Goal: Check status: Check status

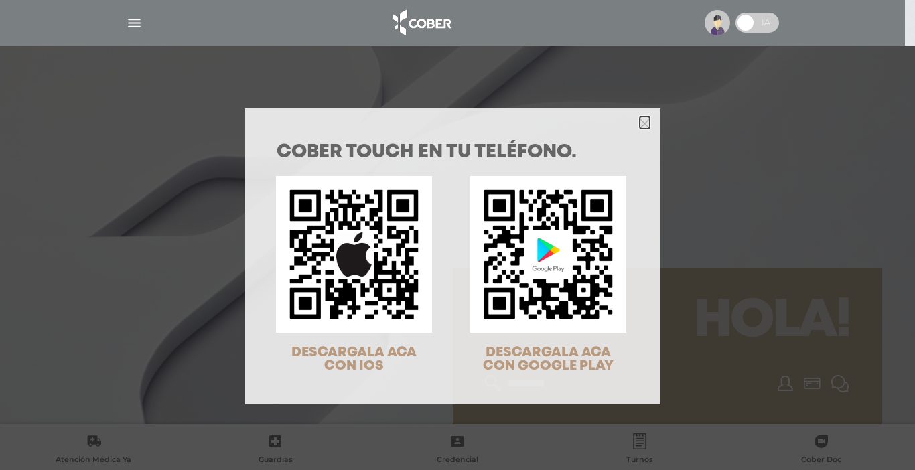
click at [640, 123] on icon "Close" at bounding box center [645, 124] width 10 height 10
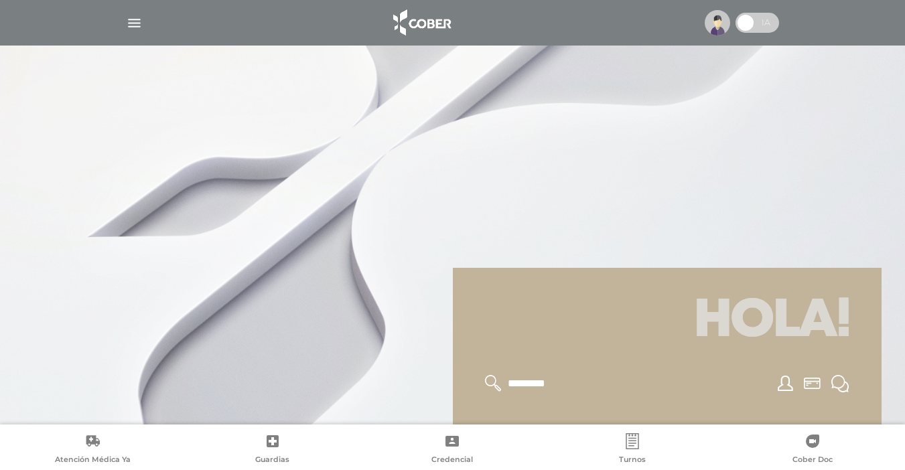
scroll to position [291, 0]
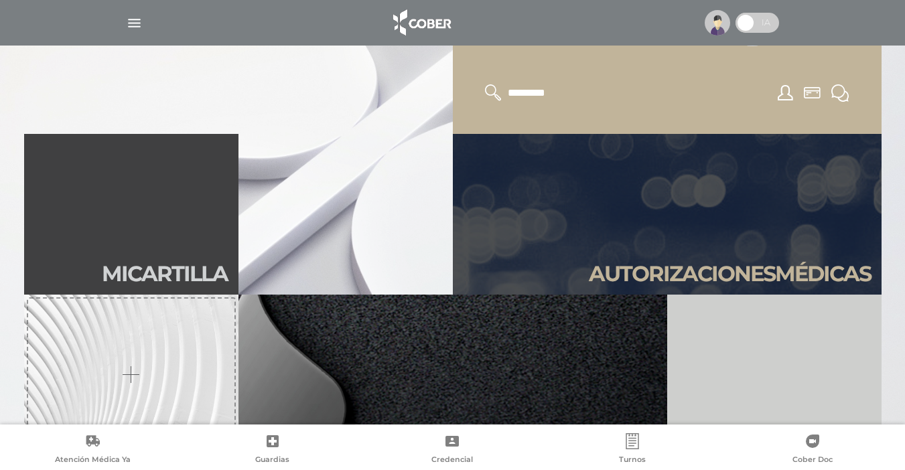
click at [707, 273] on h2 "Autori zaciones médicas" at bounding box center [730, 273] width 282 height 25
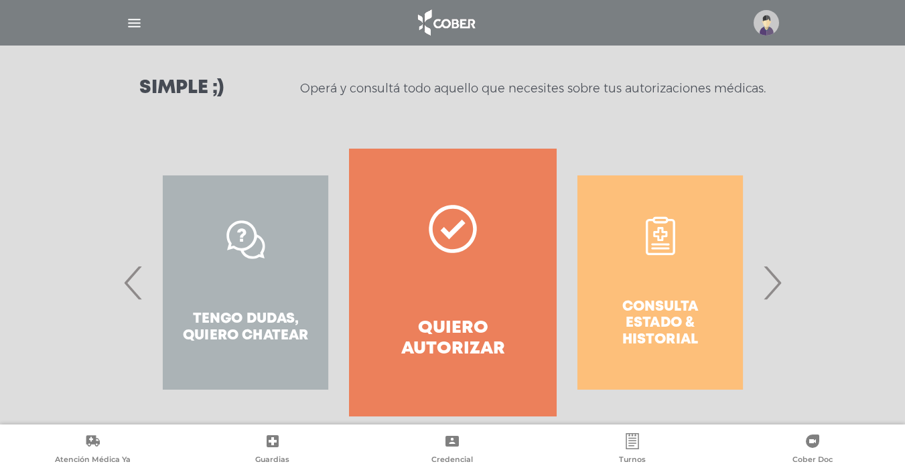
scroll to position [202, 0]
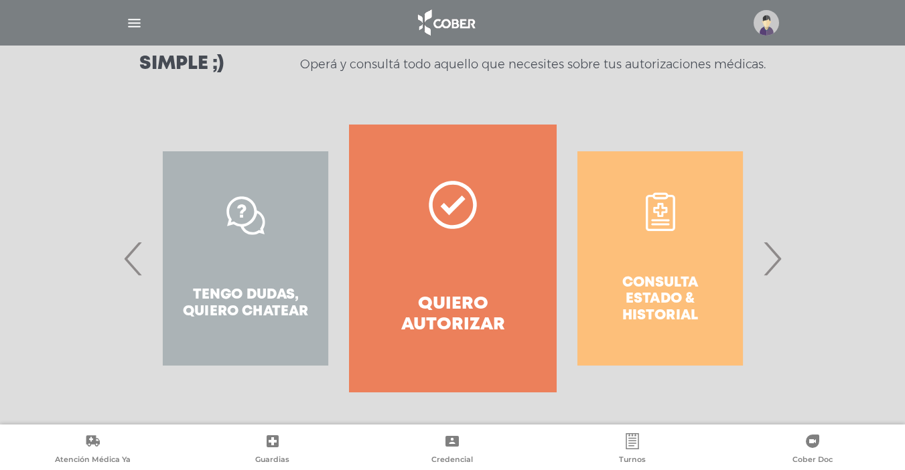
click at [772, 255] on span "›" at bounding box center [772, 258] width 26 height 72
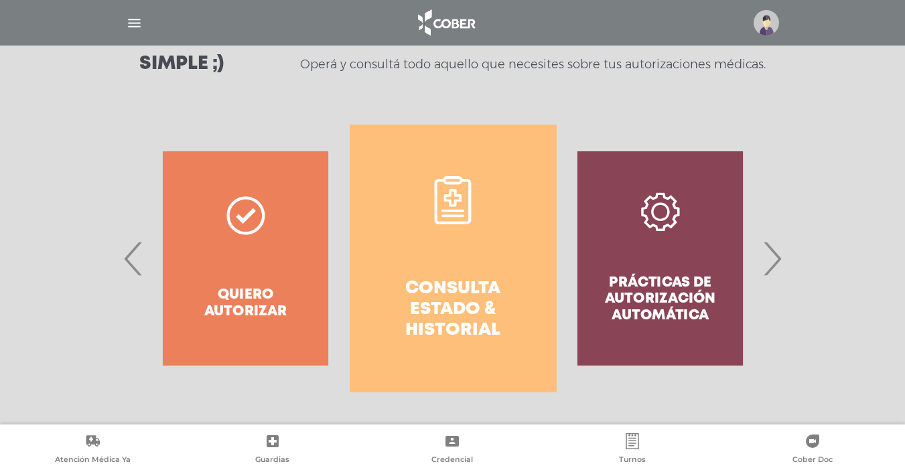
click at [459, 305] on h4 "Consulta estado & historial" at bounding box center [453, 310] width 159 height 63
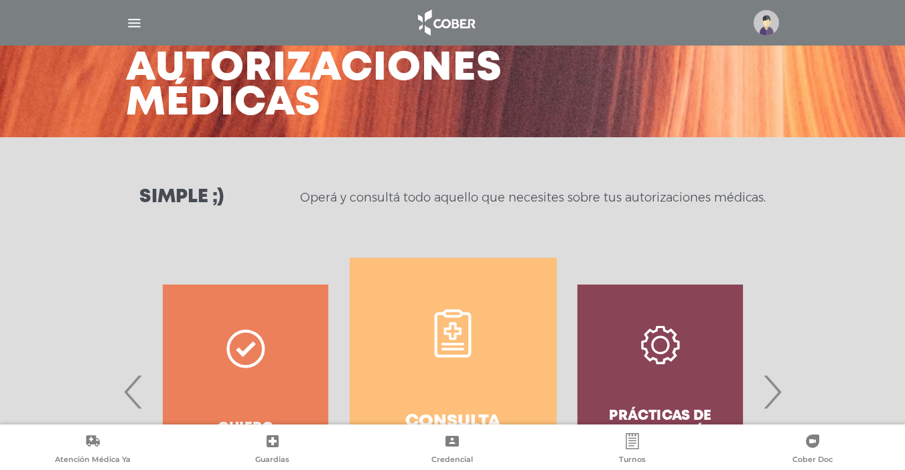
scroll to position [0, 0]
